Goal: Task Accomplishment & Management: Use online tool/utility

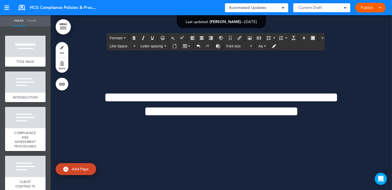
scroll to position [1365, 0]
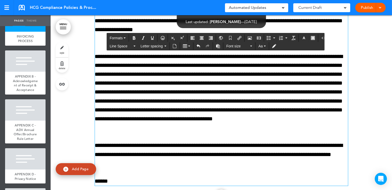
scroll to position [40101, 0]
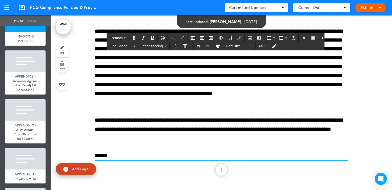
drag, startPoint x: 209, startPoint y: 99, endPoint x: 213, endPoint y: 132, distance: 33.8
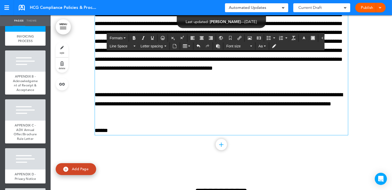
scroll to position [40152, 0]
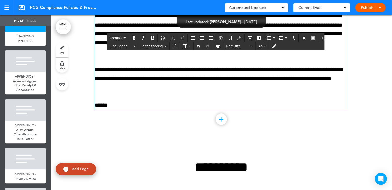
click at [208, 56] on p "**********" at bounding box center [221, 16] width 253 height 80
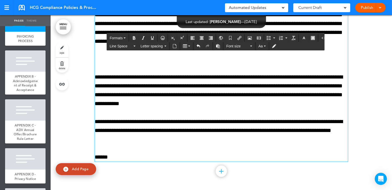
scroll to position [40101, 0]
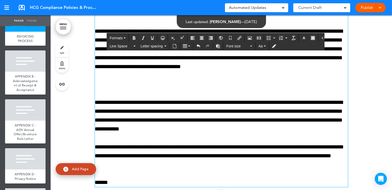
drag, startPoint x: 209, startPoint y: 98, endPoint x: 227, endPoint y: 134, distance: 40.5
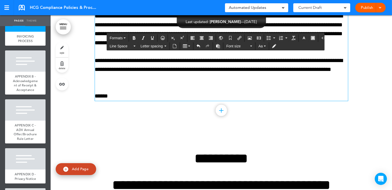
scroll to position [40177, 0]
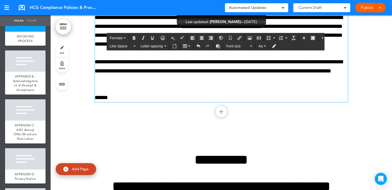
drag, startPoint x: 108, startPoint y: 94, endPoint x: 93, endPoint y: 95, distance: 15.2
drag, startPoint x: 183, startPoint y: 111, endPoint x: 223, endPoint y: 112, distance: 39.4
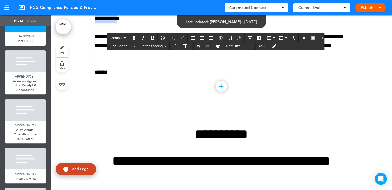
drag, startPoint x: 215, startPoint y: 130, endPoint x: 234, endPoint y: 139, distance: 20.7
click at [234, 24] on p "**********" at bounding box center [221, 6] width 253 height 36
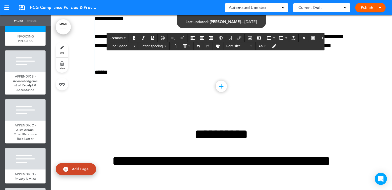
scroll to position [40227, 0]
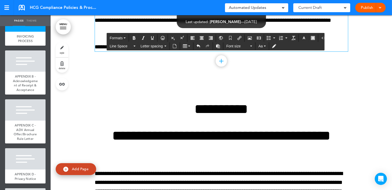
drag, startPoint x: 220, startPoint y: 113, endPoint x: 85, endPoint y: 97, distance: 135.7
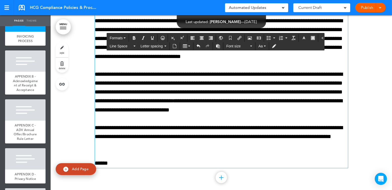
scroll to position [40050, 0]
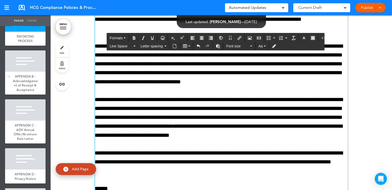
click at [23, 92] on span "APPENDIX B - Acknowledgement of Receipt & Acceptance" at bounding box center [25, 83] width 25 height 18
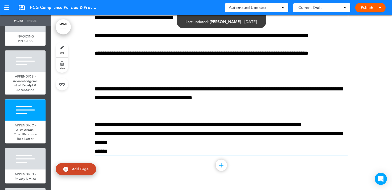
scroll to position [41114, 0]
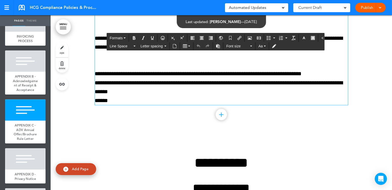
drag, startPoint x: 131, startPoint y: 87, endPoint x: 135, endPoint y: 87, distance: 3.8
drag, startPoint x: 139, startPoint y: 87, endPoint x: 135, endPoint y: 88, distance: 3.7
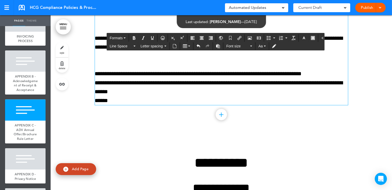
drag, startPoint x: 306, startPoint y: 122, endPoint x: 308, endPoint y: 122, distance: 2.6
click at [308, 7] on p "**********" at bounding box center [221, 2] width 253 height 9
click at [324, 7] on p "**********" at bounding box center [221, 2] width 253 height 9
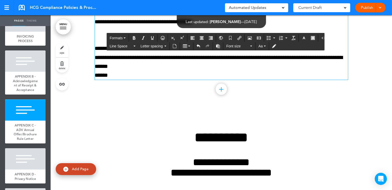
scroll to position [41215, 0]
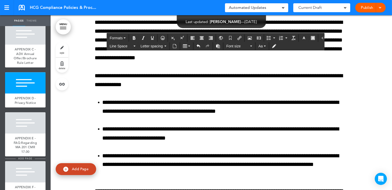
scroll to position [1416, 0]
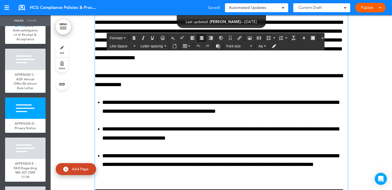
drag, startPoint x: 220, startPoint y: 86, endPoint x: 223, endPoint y: 86, distance: 2.8
drag, startPoint x: 240, startPoint y: 88, endPoint x: 243, endPoint y: 88, distance: 2.5
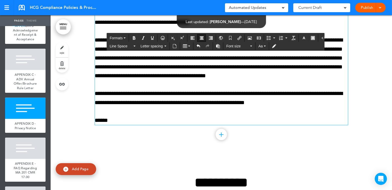
scroll to position [41847, 0]
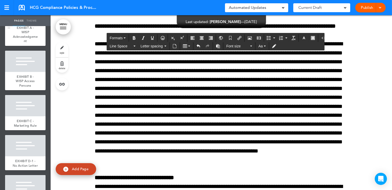
scroll to position [1896, 0]
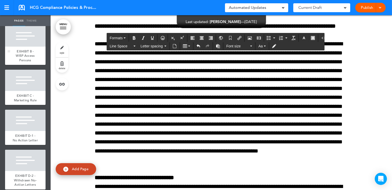
click at [24, 47] on div at bounding box center [25, 35] width 40 height 21
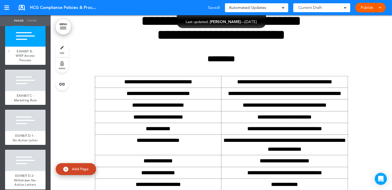
scroll to position [53332, 0]
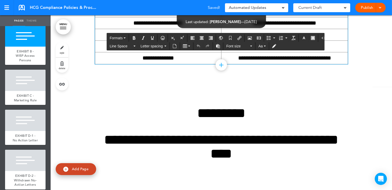
drag, startPoint x: 239, startPoint y: 103, endPoint x: 232, endPoint y: 104, distance: 6.7
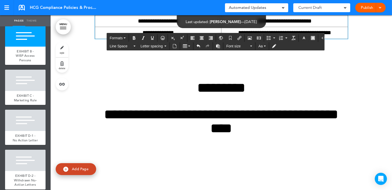
scroll to position [53382, 0]
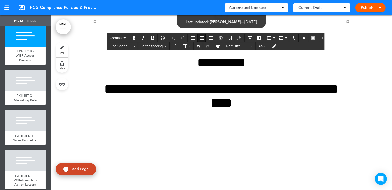
drag, startPoint x: 262, startPoint y: 120, endPoint x: 249, endPoint y: 122, distance: 13.6
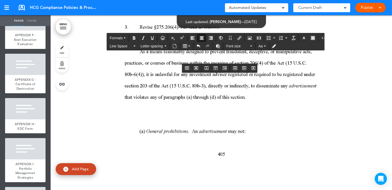
scroll to position [1542, 0]
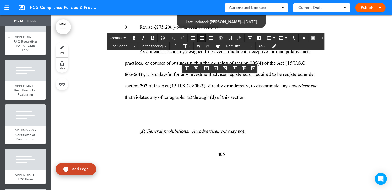
click at [26, 32] on div at bounding box center [25, 21] width 40 height 21
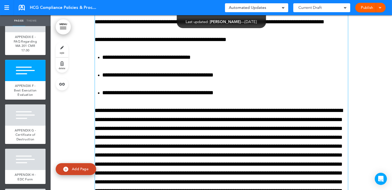
scroll to position [43475, 0]
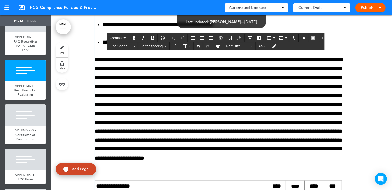
scroll to position [43576, 0]
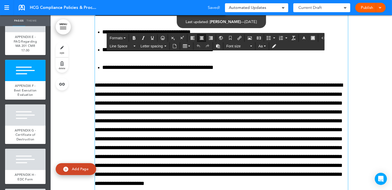
drag, startPoint x: 238, startPoint y: 108, endPoint x: 241, endPoint y: 108, distance: 3.0
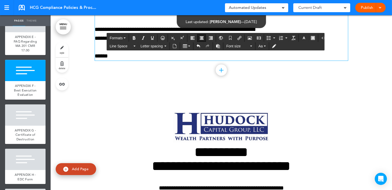
scroll to position [44208, 0]
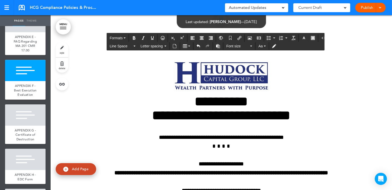
click at [109, 10] on p "******" at bounding box center [221, 5] width 253 height 9
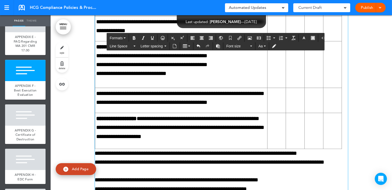
scroll to position [44132, 0]
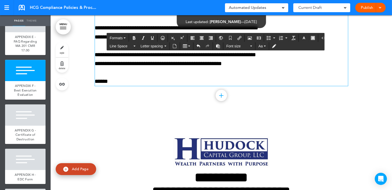
click at [148, 15] on p "**********" at bounding box center [221, 6] width 253 height 18
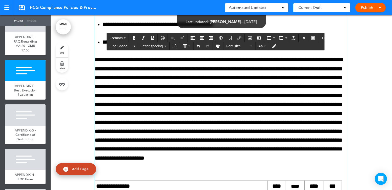
scroll to position [43576, 0]
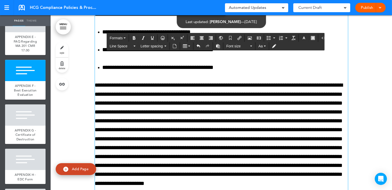
drag, startPoint x: 229, startPoint y: 127, endPoint x: 232, endPoint y: 127, distance: 3.1
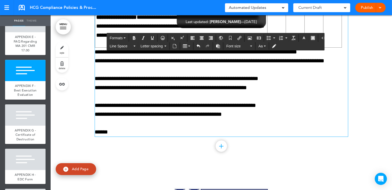
scroll to position [44158, 0]
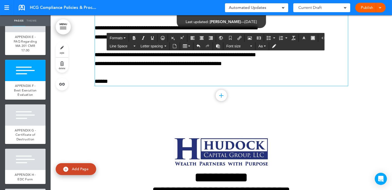
scroll to position [44107, 0]
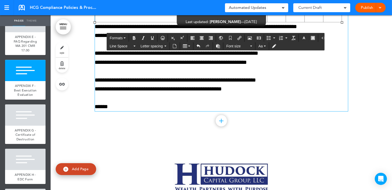
drag, startPoint x: 143, startPoint y: 131, endPoint x: 155, endPoint y: 154, distance: 25.2
click at [144, 22] on td "**********" at bounding box center [181, 4] width 172 height 36
drag, startPoint x: 148, startPoint y: 156, endPoint x: 143, endPoint y: 158, distance: 5.2
click at [143, 40] on p "**********" at bounding box center [221, 31] width 253 height 18
click at [148, 40] on p "**********" at bounding box center [221, 31] width 253 height 18
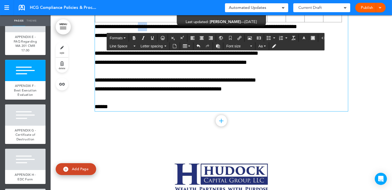
drag, startPoint x: 149, startPoint y: 156, endPoint x: 137, endPoint y: 157, distance: 12.1
click at [137, 40] on p "**********" at bounding box center [221, 31] width 253 height 18
click at [267, 22] on td at bounding box center [276, 4] width 19 height 36
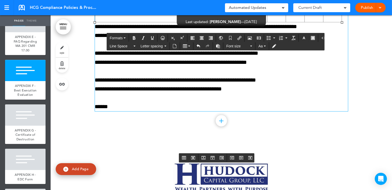
click at [267, 22] on td at bounding box center [276, 4] width 19 height 36
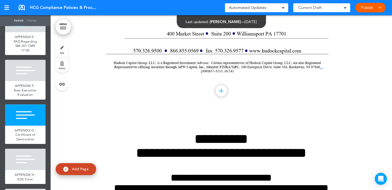
scroll to position [44663, 0]
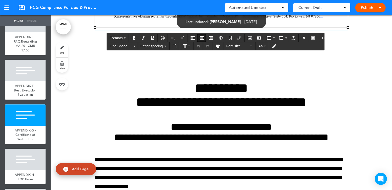
drag, startPoint x: 224, startPoint y: 151, endPoint x: 221, endPoint y: 151, distance: 3.3
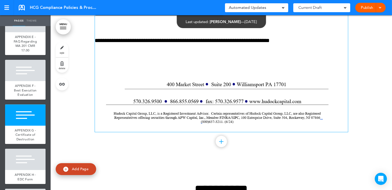
scroll to position [44461, 0]
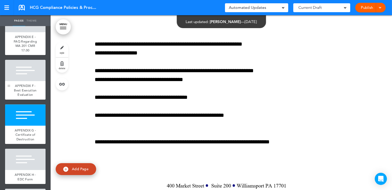
drag, startPoint x: 18, startPoint y: 147, endPoint x: 5, endPoint y: 147, distance: 13.2
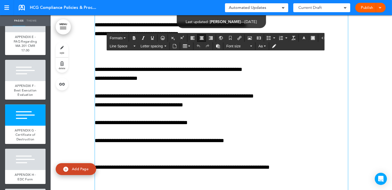
scroll to position [44385, 0]
